Goal: Task Accomplishment & Management: Use online tool/utility

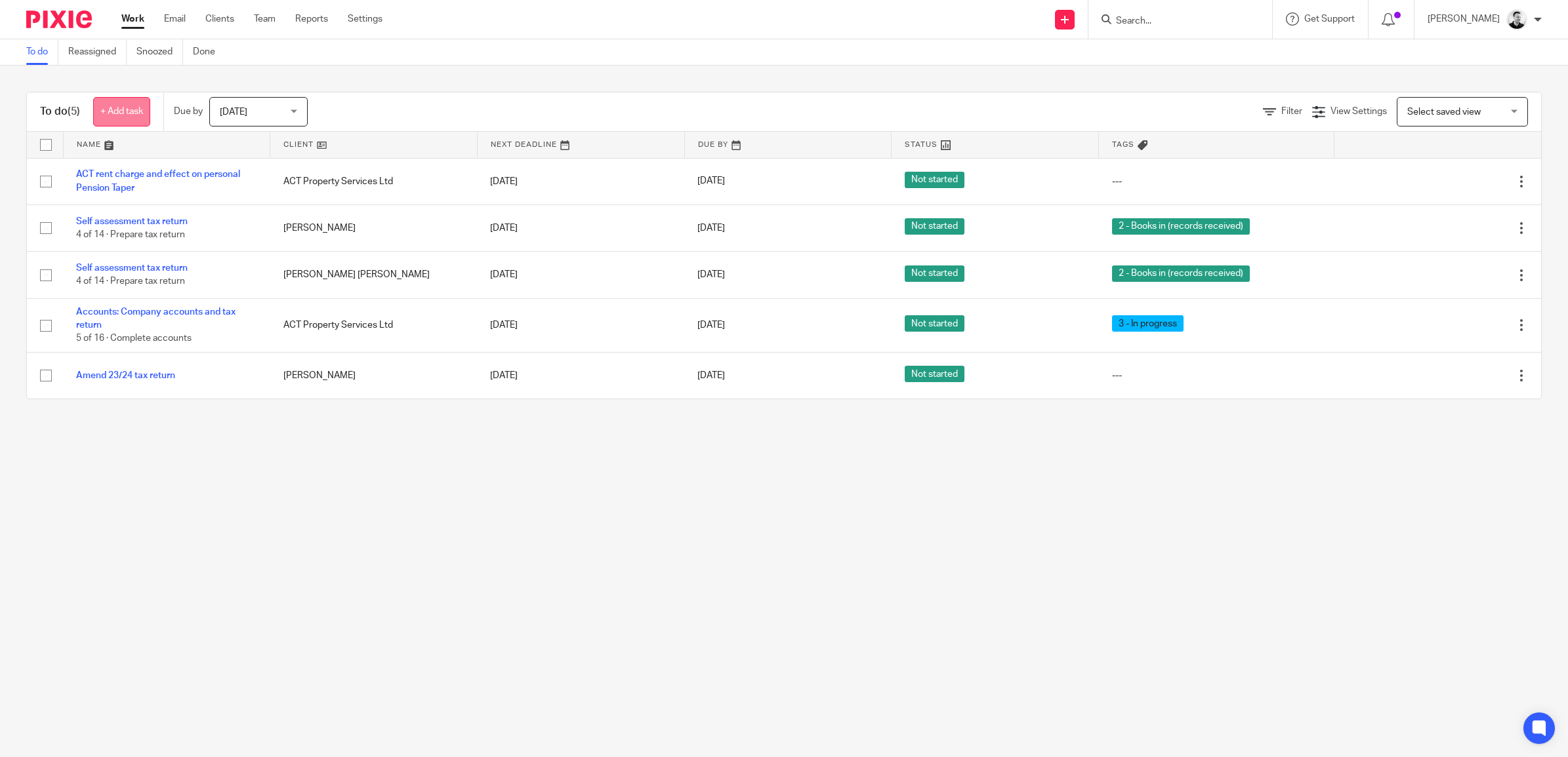
click at [130, 112] on link "+ Add task" at bounding box center [121, 112] width 57 height 30
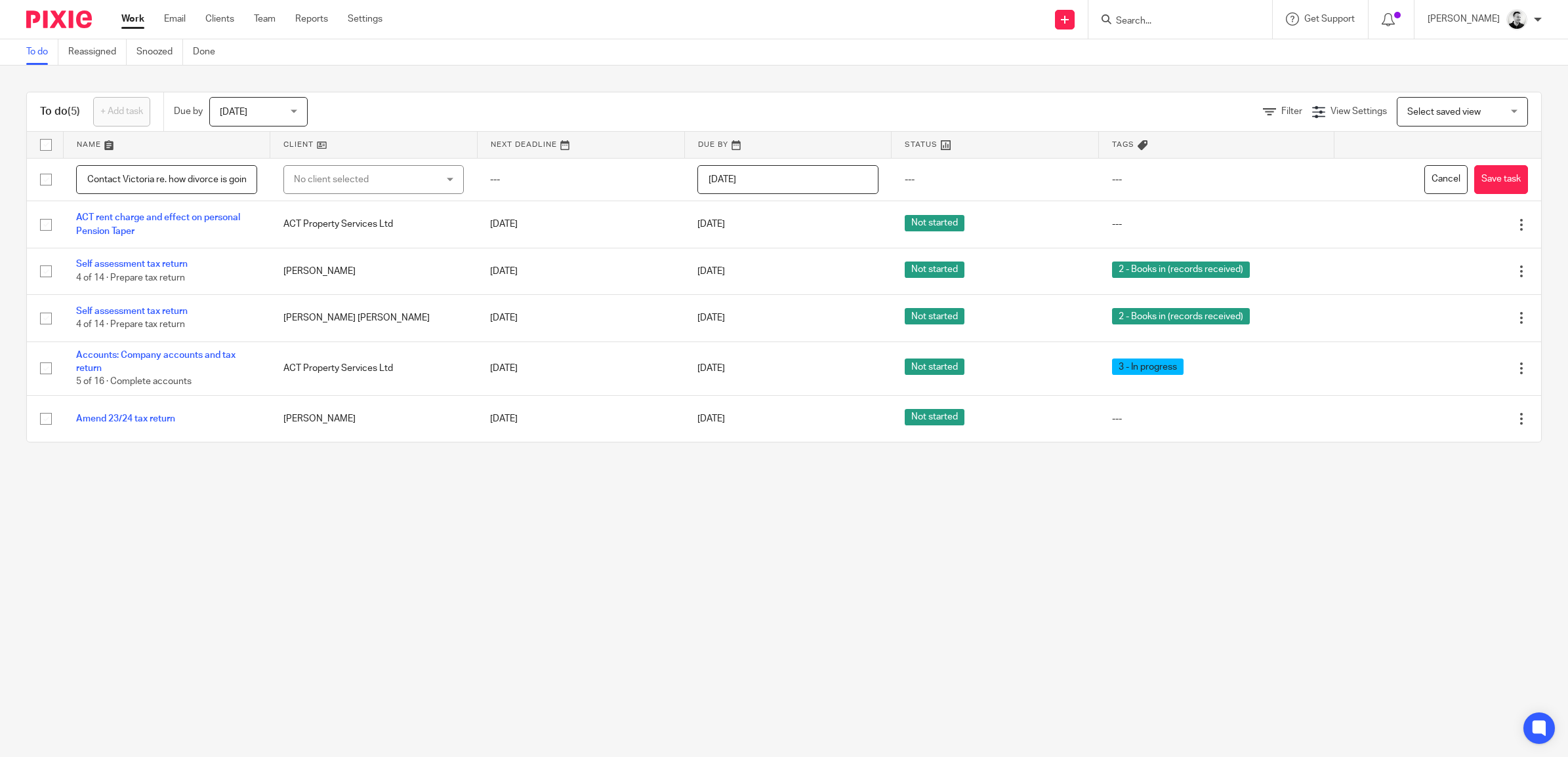
scroll to position [0, 11]
type input "Contact Victoria re. how divorce is going"
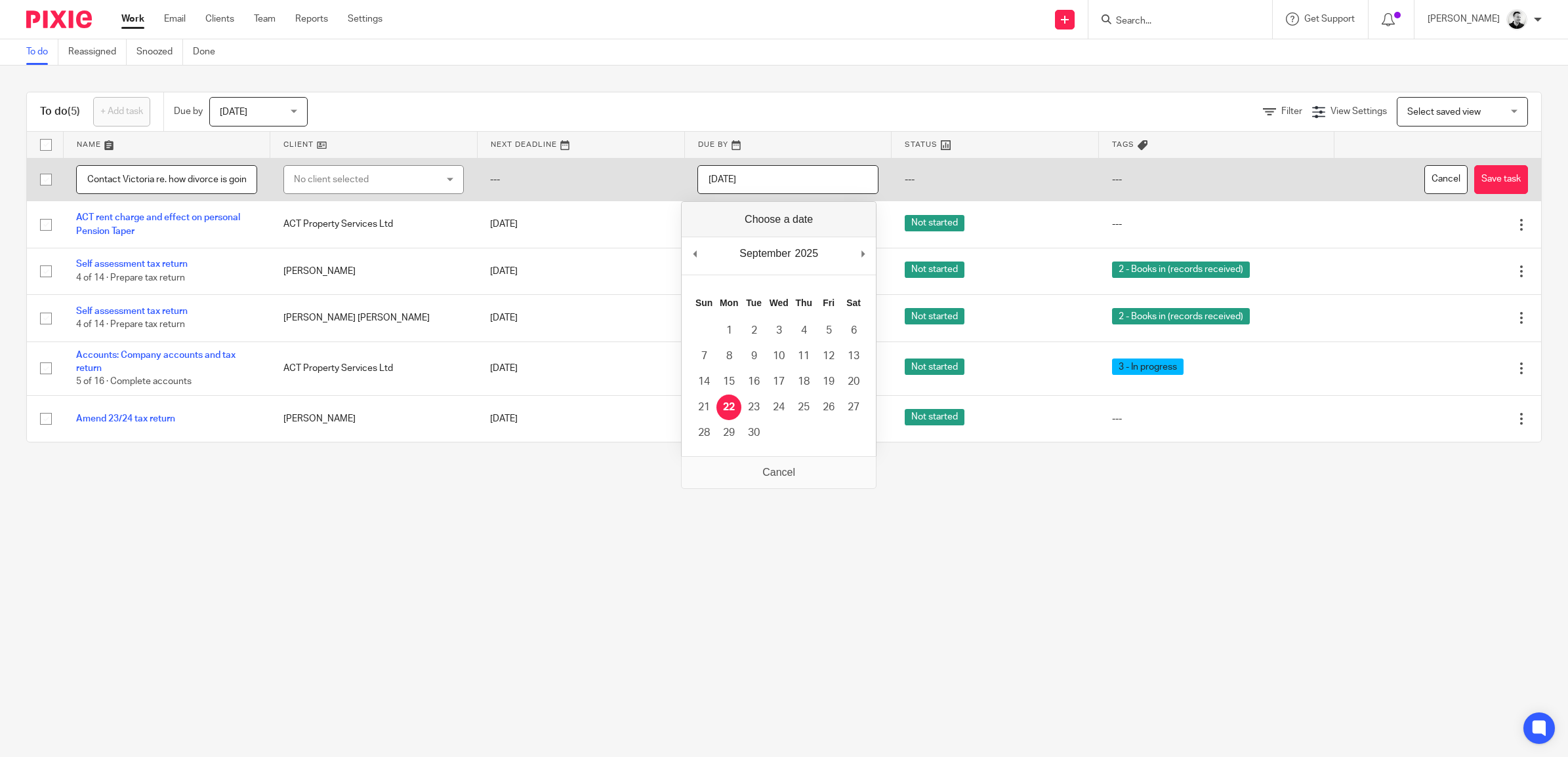
click at [348, 185] on div "No client selected" at bounding box center [362, 180] width 136 height 28
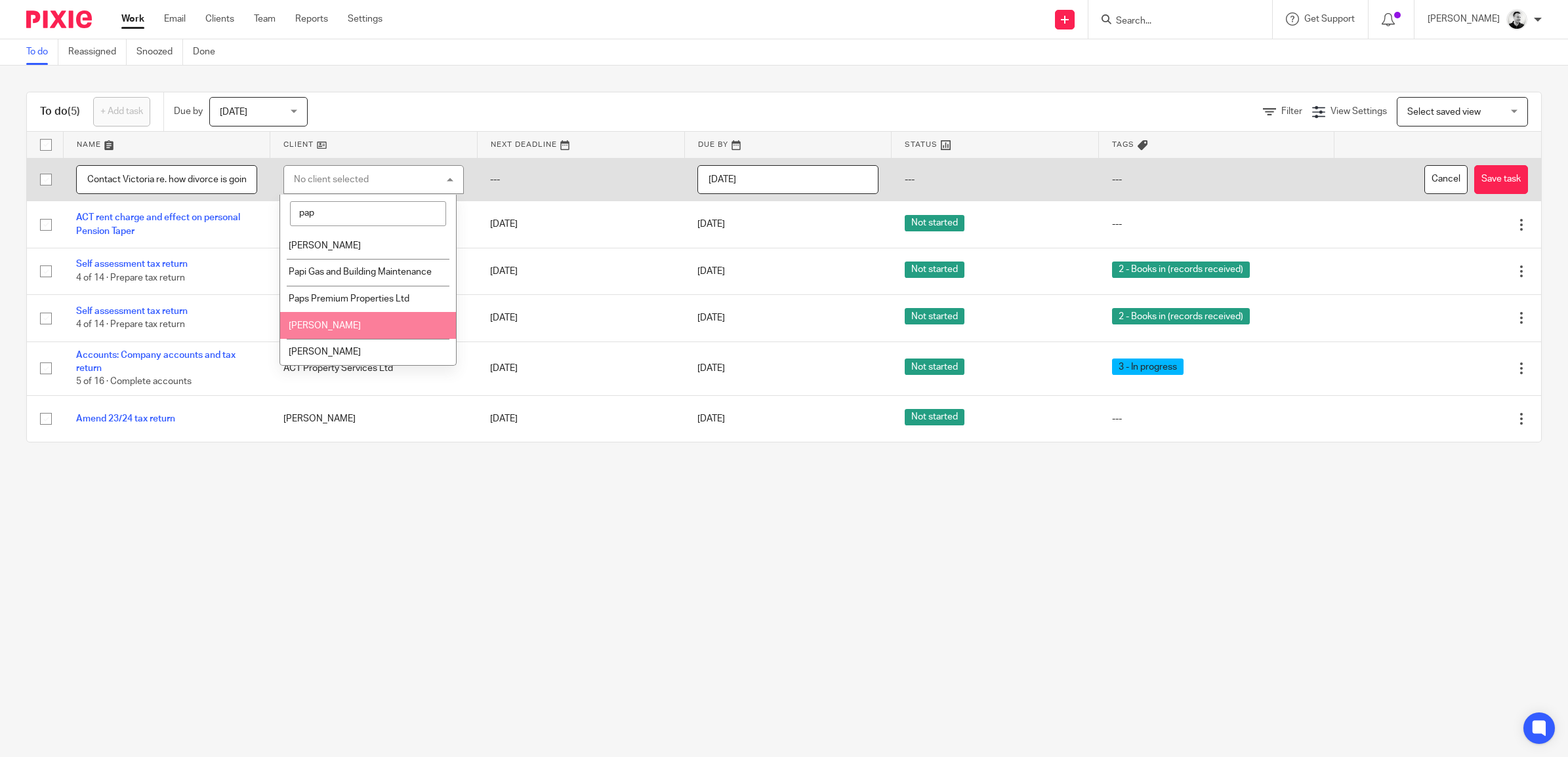
type input "pap"
click at [359, 343] on li "[PERSON_NAME]" at bounding box center [368, 352] width 176 height 27
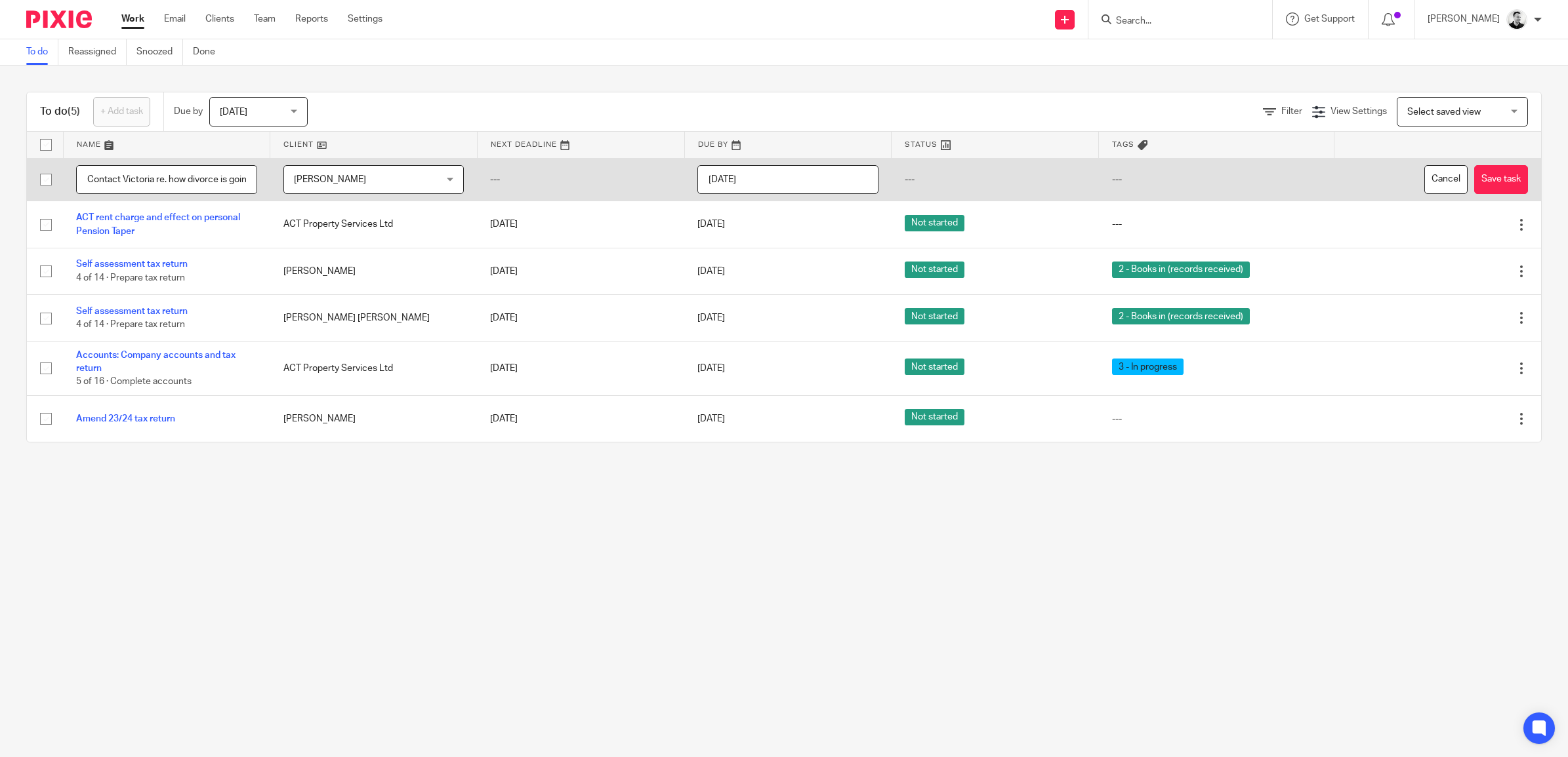
click at [823, 174] on input "[DATE]" at bounding box center [788, 180] width 181 height 30
click at [1474, 173] on button "Save task" at bounding box center [1500, 180] width 53 height 30
